Goal: Find specific page/section: Find specific page/section

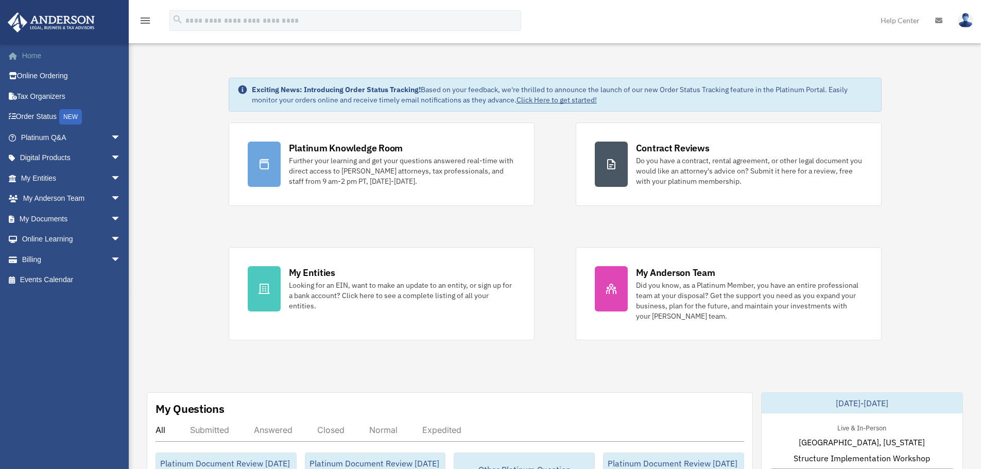
click at [14, 55] on span at bounding box center [18, 56] width 8 height 7
click at [963, 24] on img at bounding box center [964, 20] width 15 height 15
click at [969, 24] on img at bounding box center [964, 20] width 15 height 15
click at [966, 5] on link at bounding box center [965, 19] width 31 height 45
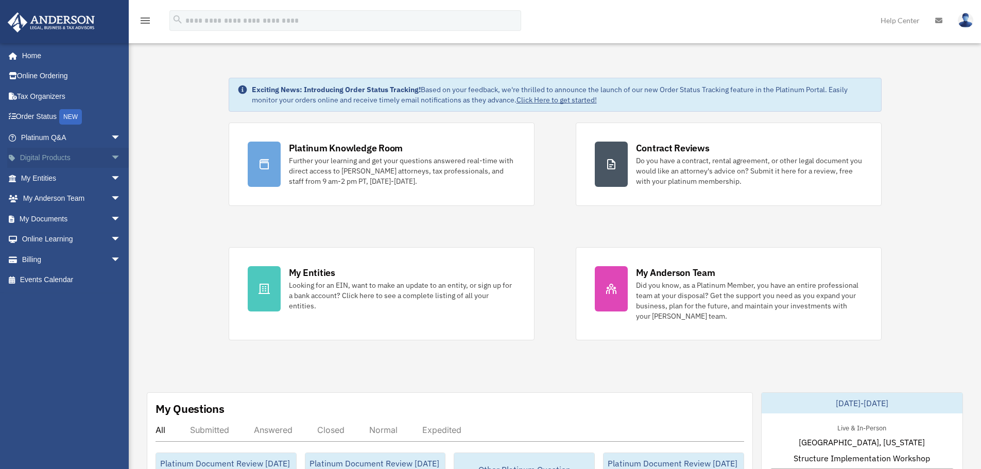
click at [111, 150] on span "arrow_drop_down" at bounding box center [121, 158] width 21 height 21
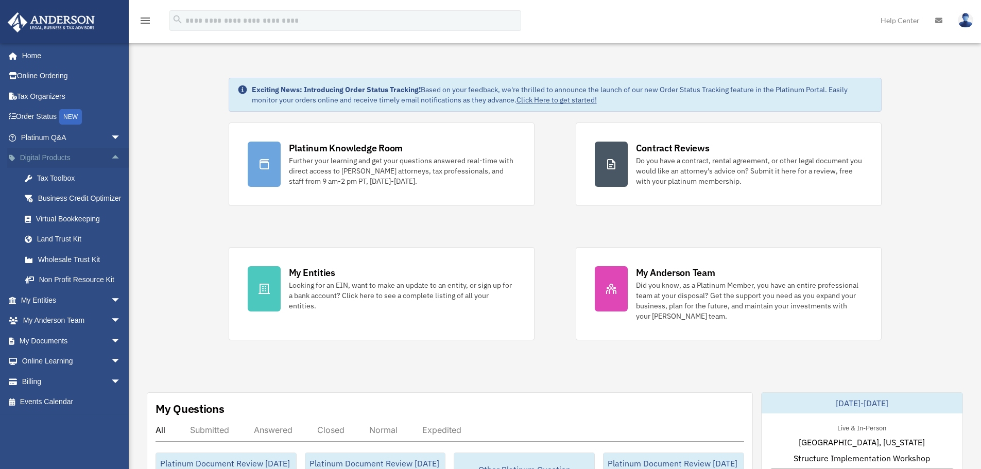
click at [111, 150] on span "arrow_drop_up" at bounding box center [121, 158] width 21 height 21
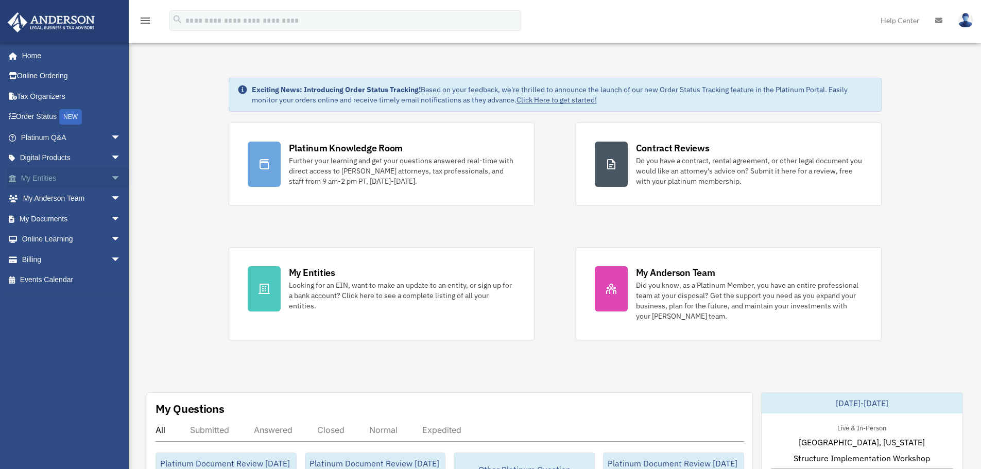
click at [118, 181] on span "arrow_drop_down" at bounding box center [121, 178] width 21 height 21
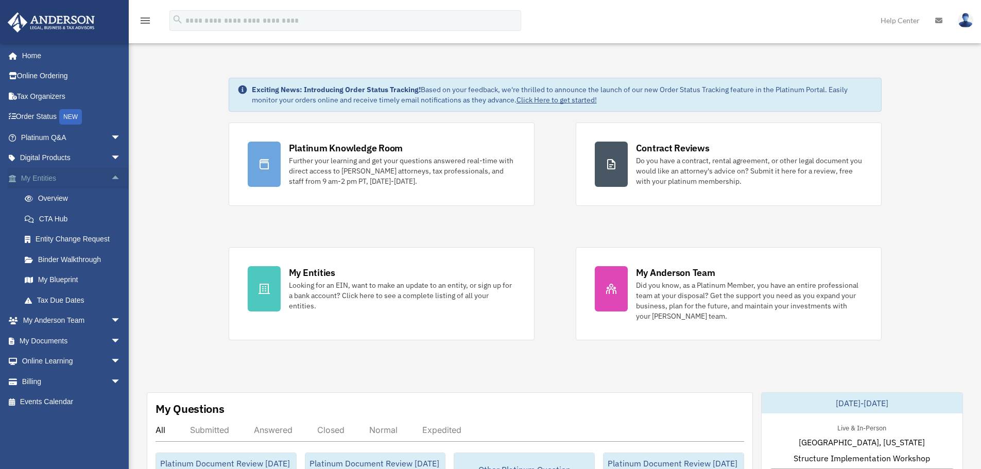
click at [116, 175] on span "arrow_drop_up" at bounding box center [121, 178] width 21 height 21
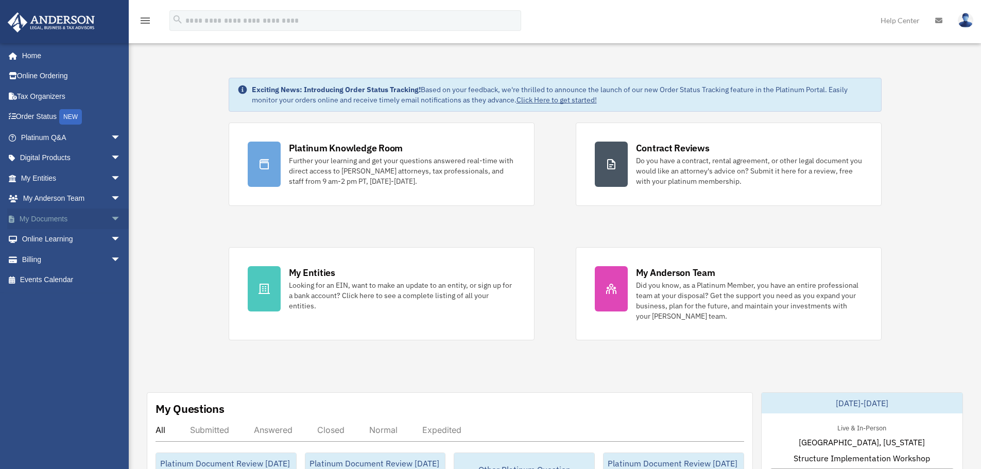
click at [111, 213] on span "arrow_drop_down" at bounding box center [121, 218] width 21 height 21
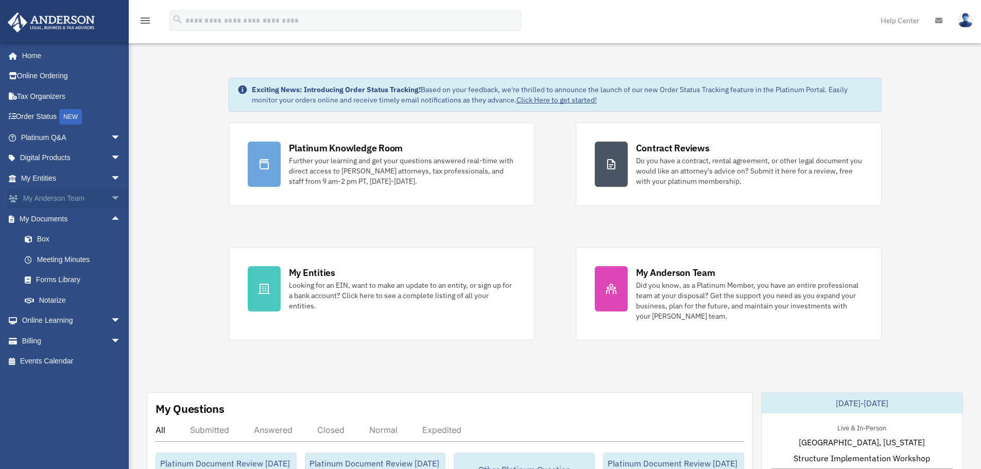
click at [111, 200] on span "arrow_drop_down" at bounding box center [121, 198] width 21 height 21
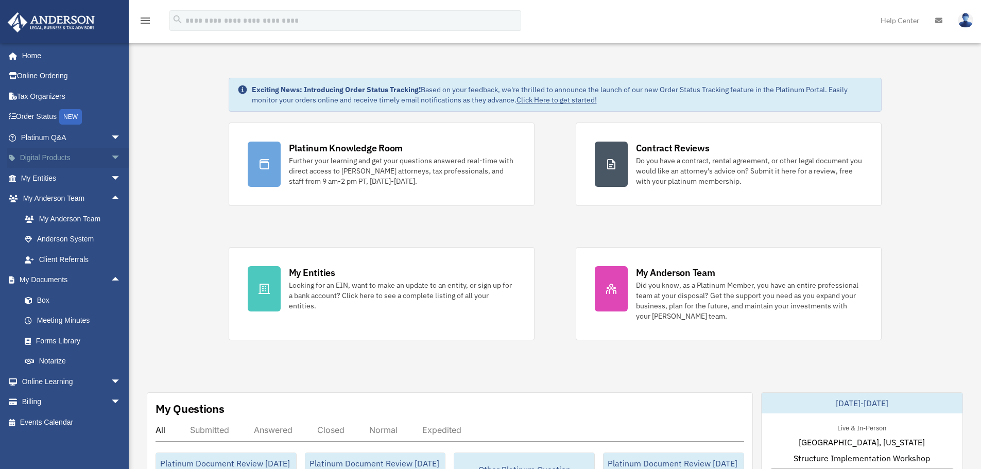
click at [111, 158] on span "arrow_drop_down" at bounding box center [121, 158] width 21 height 21
click at [111, 158] on span "arrow_drop_up" at bounding box center [121, 158] width 21 height 21
click at [111, 137] on span "arrow_drop_down" at bounding box center [121, 137] width 21 height 21
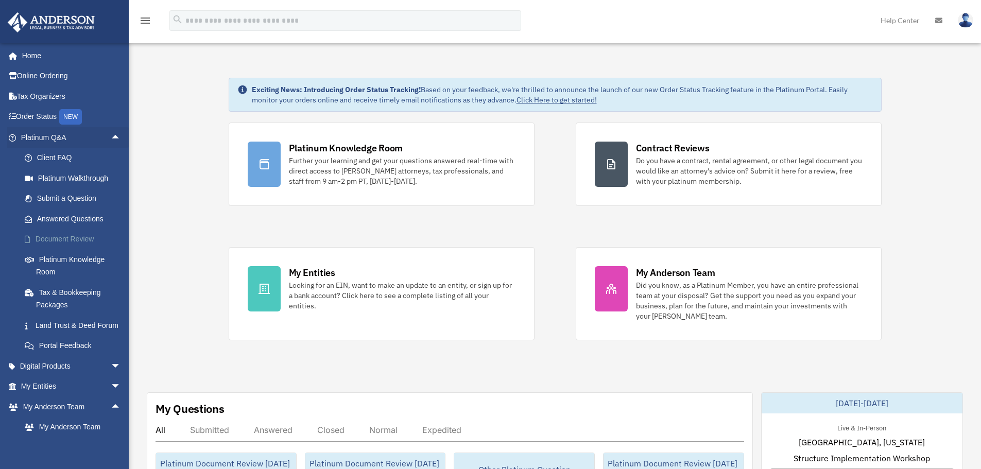
click at [74, 236] on link "Document Review" at bounding box center [75, 239] width 122 height 21
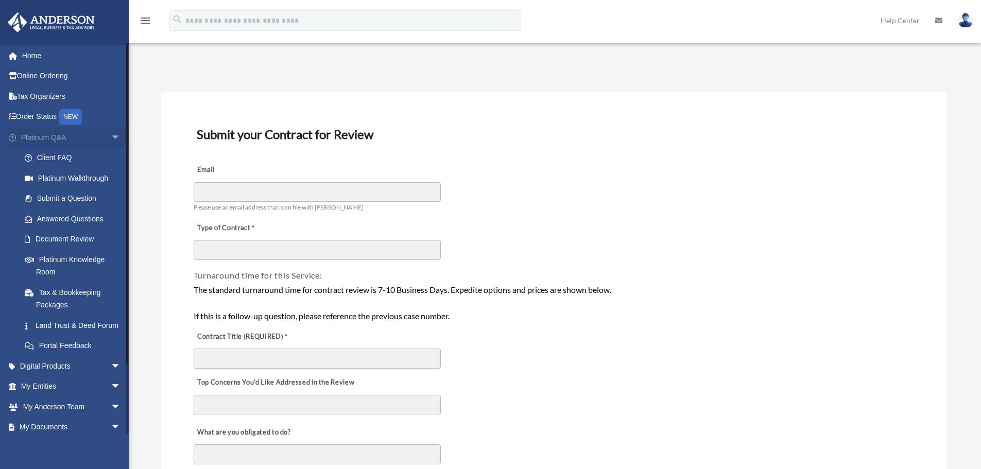
click at [113, 137] on span "arrow_drop_down" at bounding box center [121, 137] width 21 height 21
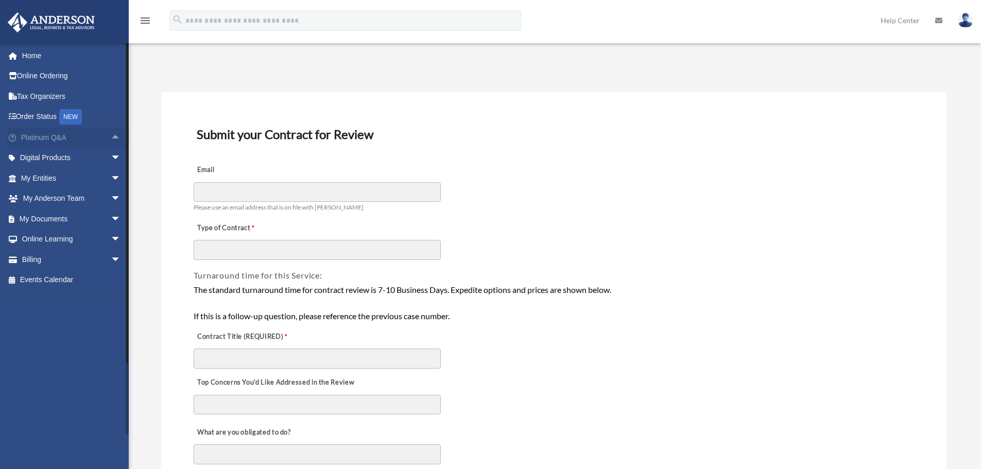
click at [111, 134] on span "arrow_drop_up" at bounding box center [121, 137] width 21 height 21
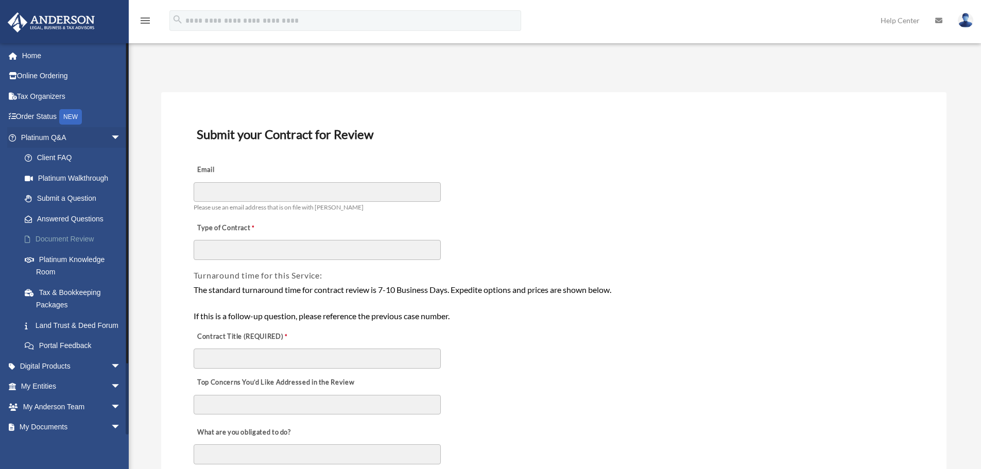
click at [71, 242] on link "Document Review" at bounding box center [75, 239] width 122 height 21
